Goal: Download file/media

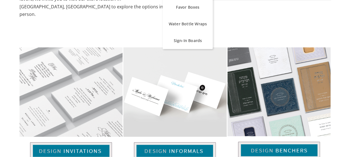
scroll to position [138, 0]
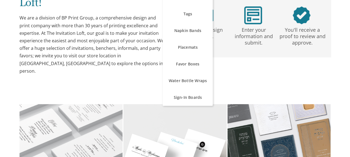
click at [228, 10] on div "It's as easy as 1-2-3! Select a design option. Enter your information and submi…" at bounding box center [252, 13] width 155 height 68
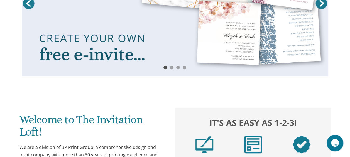
scroll to position [30, 0]
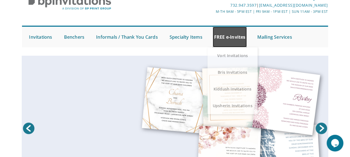
click at [230, 38] on link "FREE e-Invites" at bounding box center [230, 37] width 34 height 21
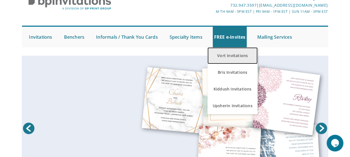
click at [230, 60] on link "Vort Invitations" at bounding box center [232, 55] width 50 height 17
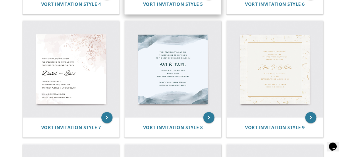
scroll to position [362, 0]
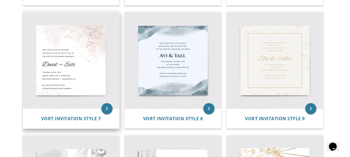
click at [74, 78] on img at bounding box center [71, 60] width 96 height 96
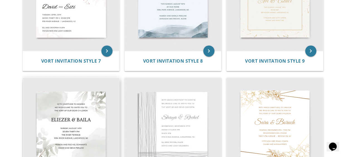
scroll to position [473, 0]
